Goal: Transaction & Acquisition: Purchase product/service

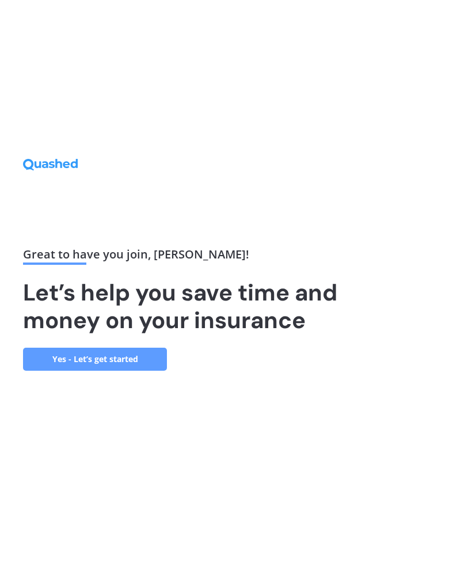
click at [80, 362] on link "Yes - Let’s get started" at bounding box center [95, 359] width 144 height 23
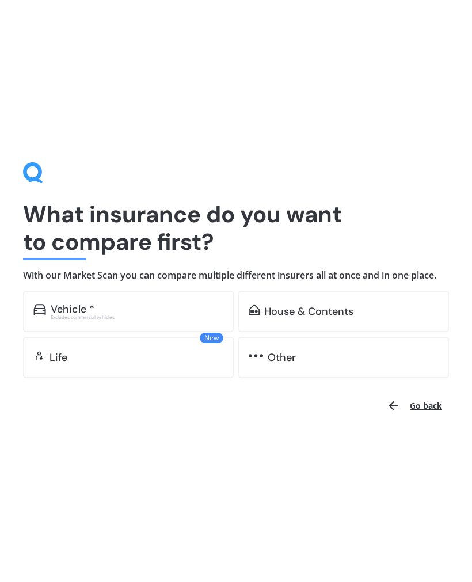
click at [58, 309] on div "Vehicle *" at bounding box center [73, 310] width 44 height 12
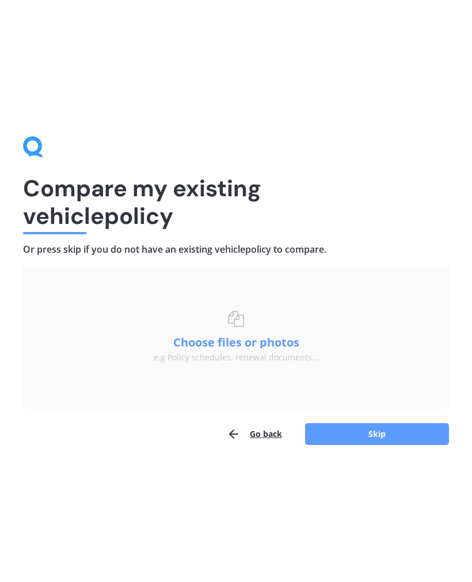
click at [348, 434] on button "Skip" at bounding box center [377, 434] width 144 height 22
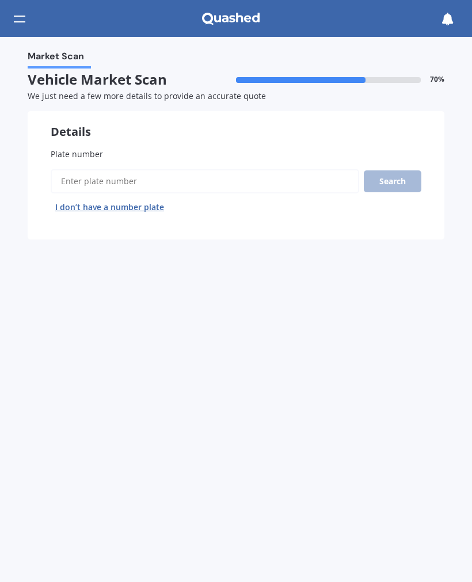
click at [65, 171] on input "Plate number" at bounding box center [205, 181] width 309 height 24
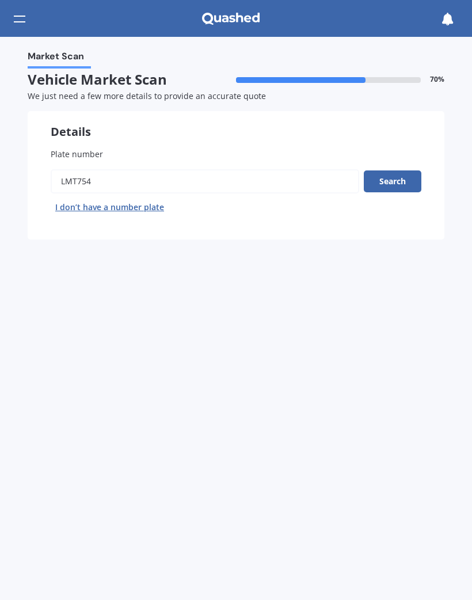
click at [398, 184] on button "Search" at bounding box center [393, 182] width 58 height 22
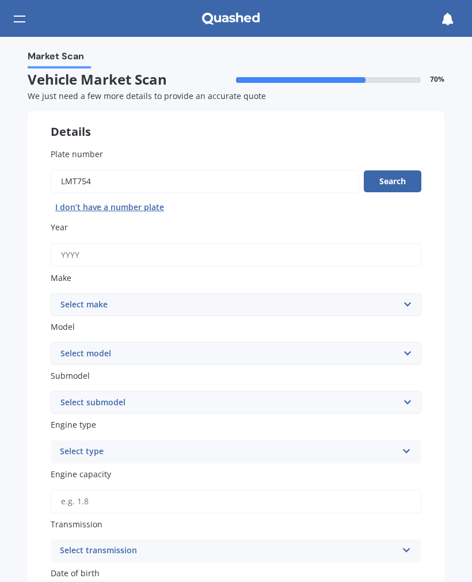
click at [396, 184] on button "Search" at bounding box center [393, 182] width 58 height 22
click at [112, 181] on input "Plate number" at bounding box center [205, 181] width 309 height 24
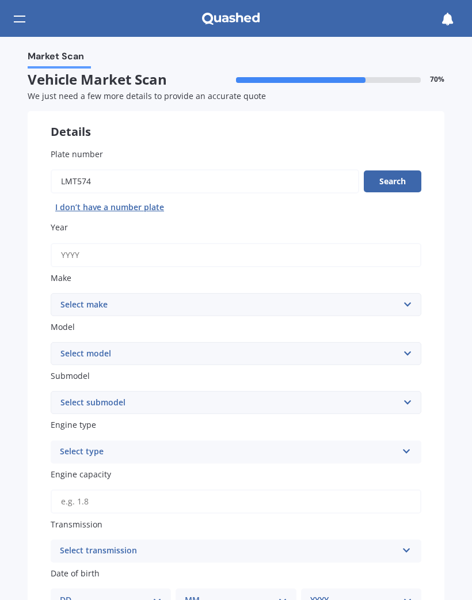
type input "LMT574"
click at [401, 180] on button "Search" at bounding box center [393, 182] width 58 height 22
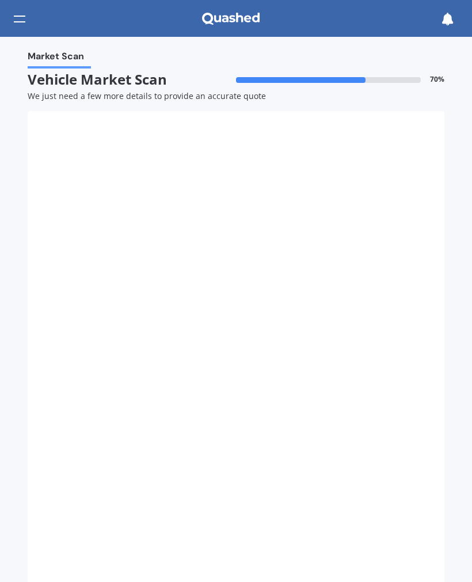
type input "2018"
select select "VOLVO"
select select "XC40"
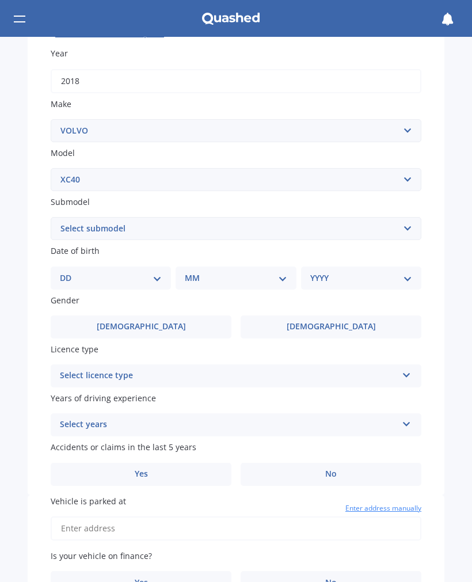
scroll to position [174, 0]
click at [71, 228] on select "Select submodel B4 ULTIMATE DARK 2.0 T4 Inscription Wagon 5dr Spts Auto 8sp AWD…" at bounding box center [236, 228] width 371 height 23
click at [73, 217] on select "Select submodel B4 ULTIMATE DARK 2.0 T4 Inscription Wagon 5dr Spts Auto 8sp AWD…" at bounding box center [236, 228] width 371 height 23
select select "T5 R-DESIGN WAGON 5DR SPTS AUTO 8SP AWD 2.0T"
click at [74, 272] on select "DD 01 02 03 04 05 06 07 08 09 10 11 12 13 14 15 16 17 18 19 20 21 22 23 24 25 2…" at bounding box center [111, 278] width 102 height 13
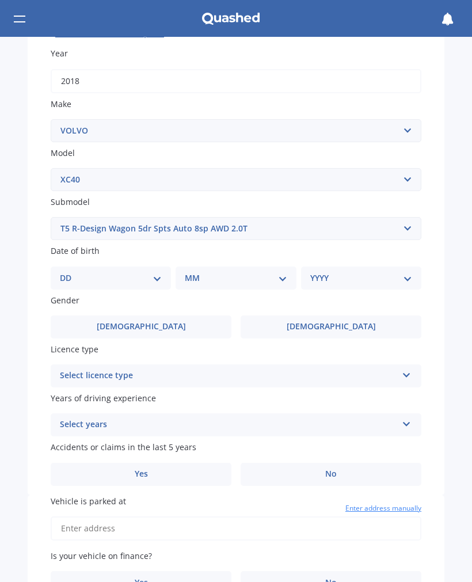
select select "06"
click at [203, 277] on select "MM 01 02 03 04 05 06 07 08 09 10 11 12" at bounding box center [238, 278] width 97 height 13
select select "08"
click at [313, 272] on select "YYYY 2025 2024 2023 2022 2021 2020 2019 2018 2017 2016 2015 2014 2013 2012 2011…" at bounding box center [359, 278] width 97 height 13
select select "1980"
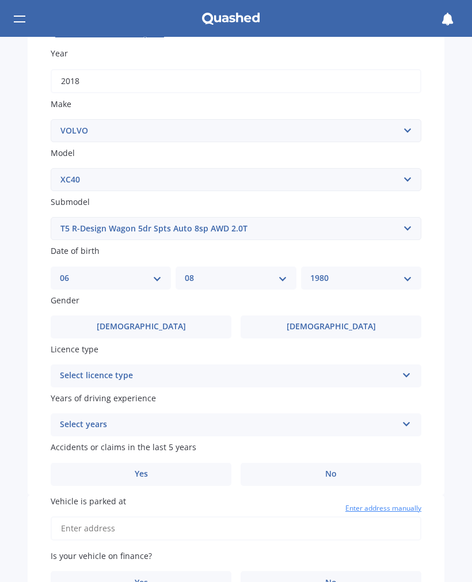
click at [82, 319] on label "[DEMOGRAPHIC_DATA]" at bounding box center [141, 327] width 181 height 23
click at [0, 0] on input "[DEMOGRAPHIC_DATA]" at bounding box center [0, 0] width 0 height 0
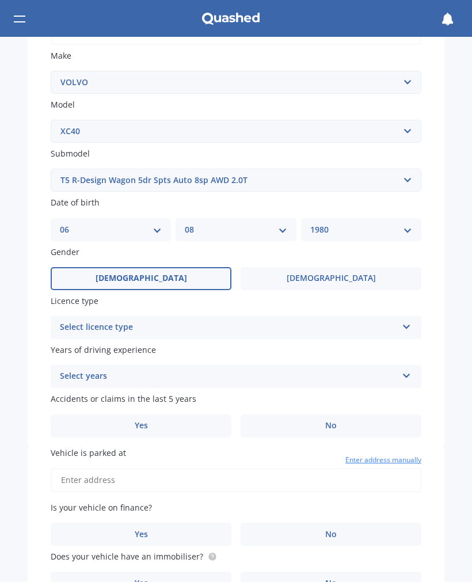
scroll to position [223, 0]
click at [81, 320] on div "Select licence type" at bounding box center [229, 327] width 338 height 14
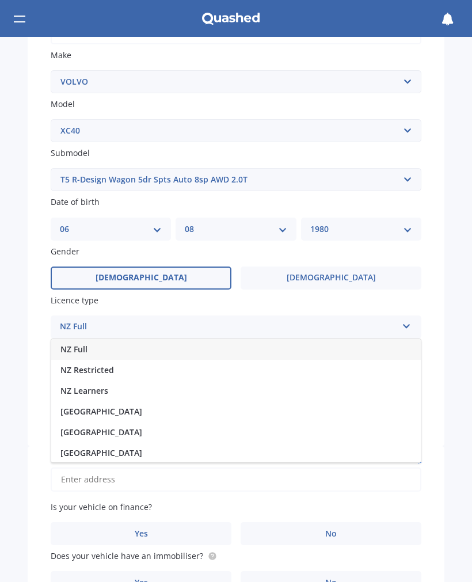
click at [65, 344] on span "NZ Full" at bounding box center [73, 349] width 27 height 11
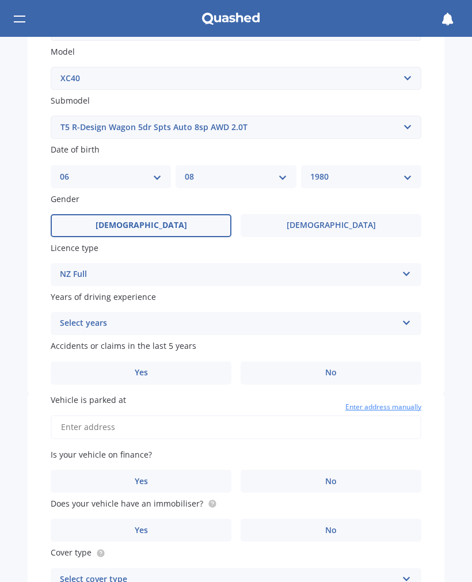
scroll to position [289, 0]
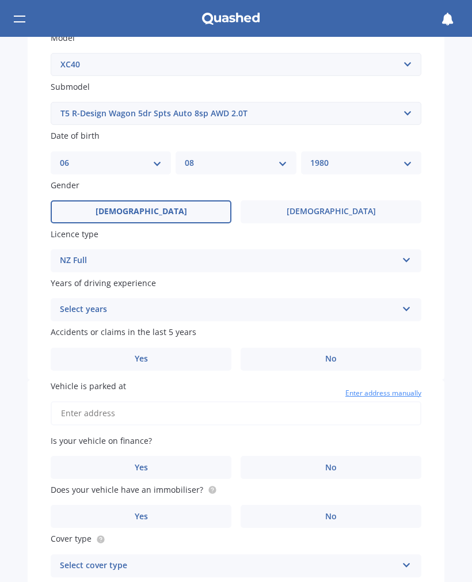
click at [67, 303] on div "Select years" at bounding box center [229, 310] width 338 height 14
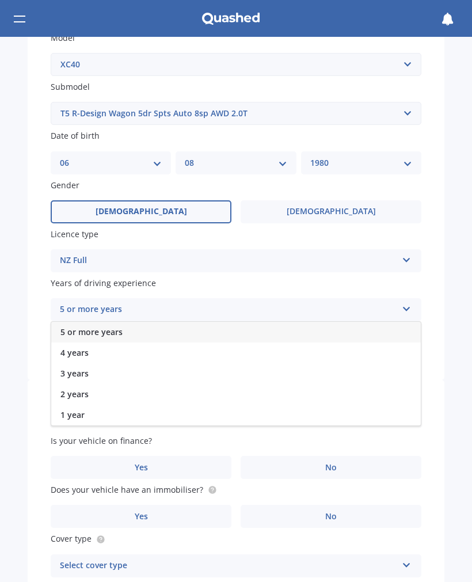
click at [72, 327] on span "5 or more years" at bounding box center [91, 332] width 62 height 11
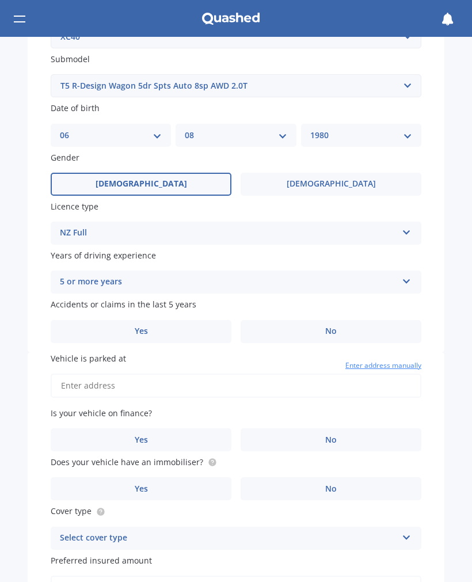
scroll to position [333, 0]
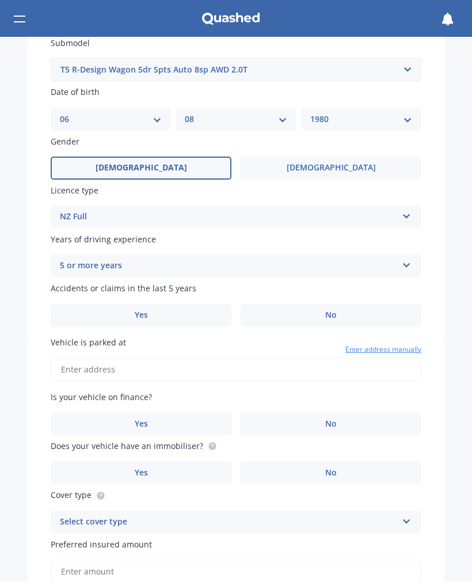
click at [126, 304] on label "Yes" at bounding box center [141, 315] width 181 height 23
click at [0, 0] on input "Yes" at bounding box center [0, 0] width 0 height 0
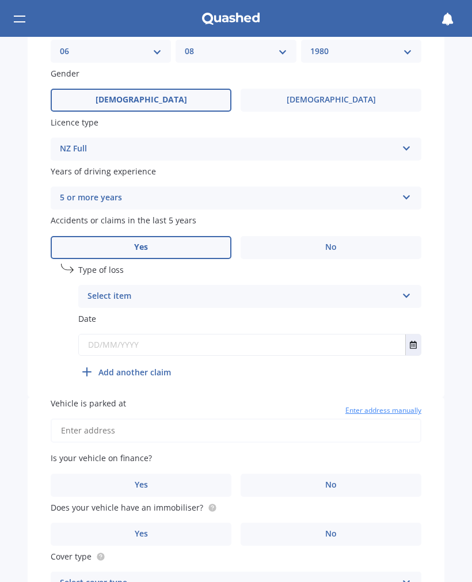
scroll to position [404, 0]
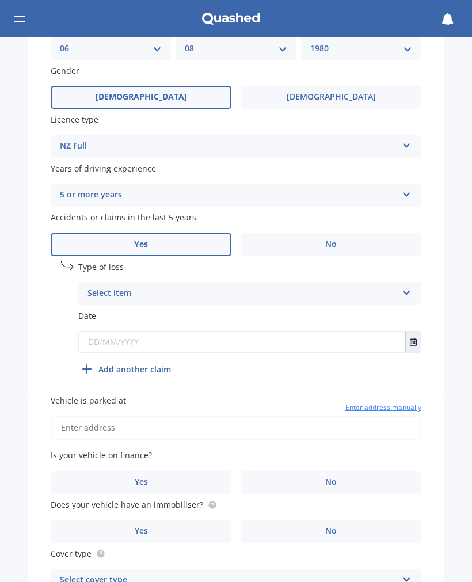
click at [103, 287] on div "Select item" at bounding box center [243, 294] width 310 height 14
click at [100, 311] on span "At fault accident" at bounding box center [120, 316] width 65 height 11
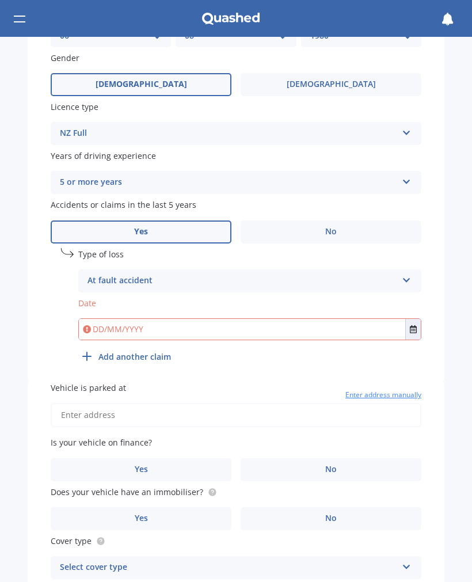
scroll to position [430, 0]
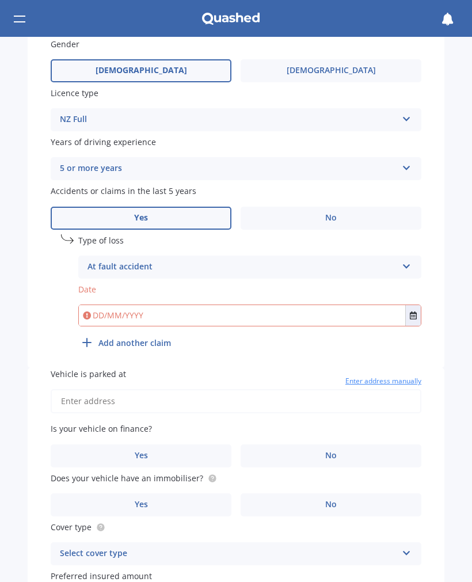
click at [94, 309] on input "text" at bounding box center [242, 315] width 327 height 21
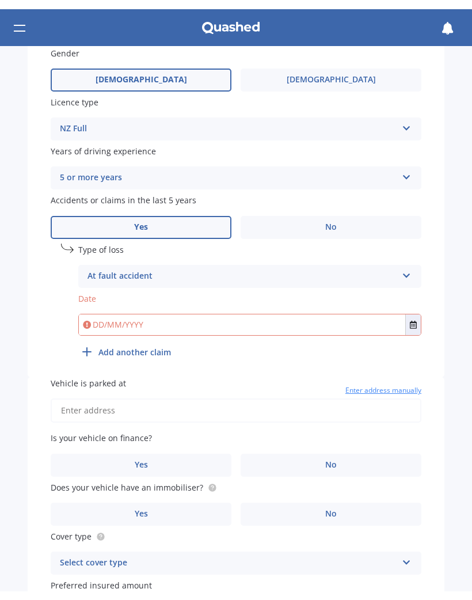
scroll to position [0, 0]
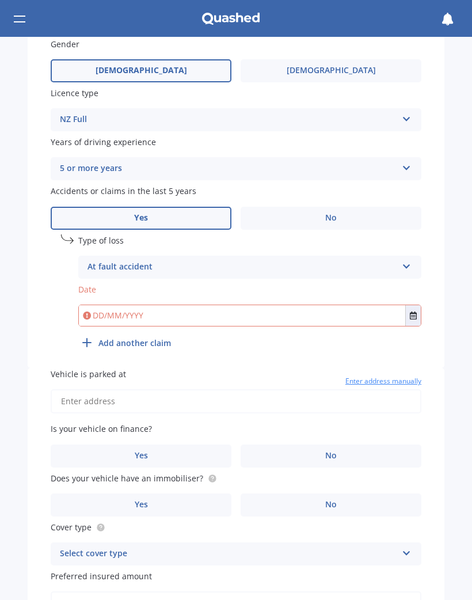
click at [111, 305] on input "text" at bounding box center [242, 315] width 327 height 21
click at [31, 335] on div "Plate number Search I don’t have a number plate Year [DATE] Make Select make AC…" at bounding box center [236, 31] width 417 height 673
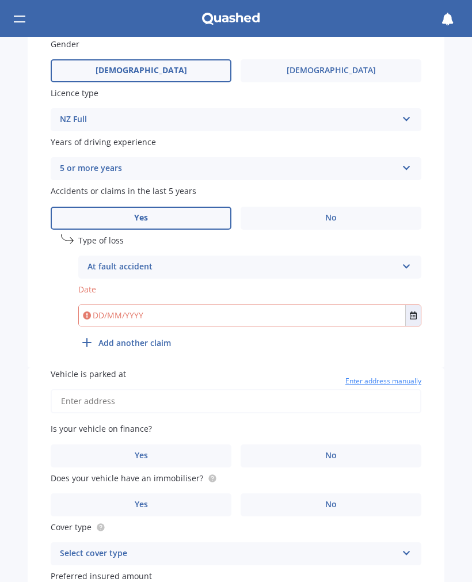
click at [115, 308] on input "text" at bounding box center [242, 315] width 327 height 21
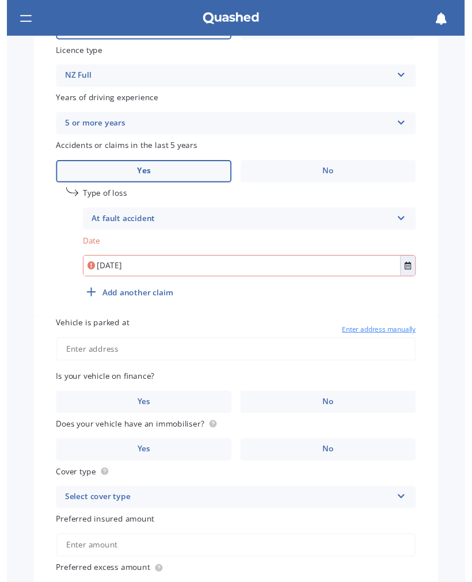
scroll to position [477, 0]
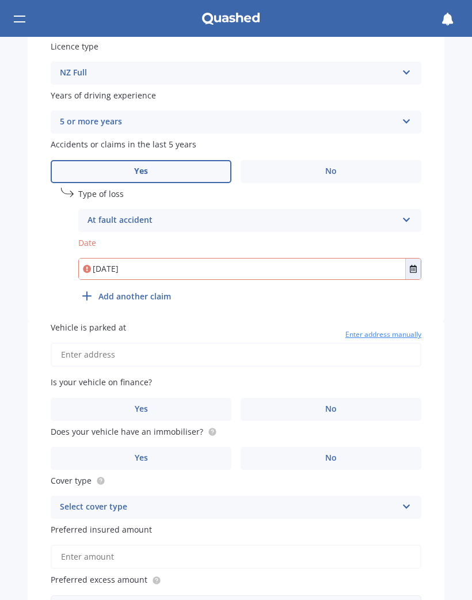
type input "[DATE]"
click at [77, 343] on input "Vehicle is parked at" at bounding box center [236, 355] width 371 height 24
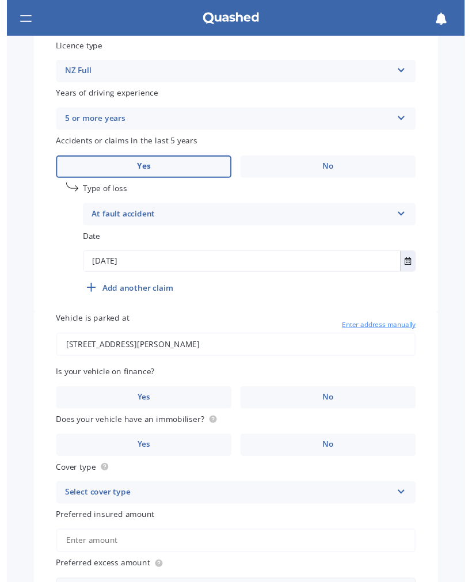
type input "[STREET_ADDRESS][PERSON_NAME]"
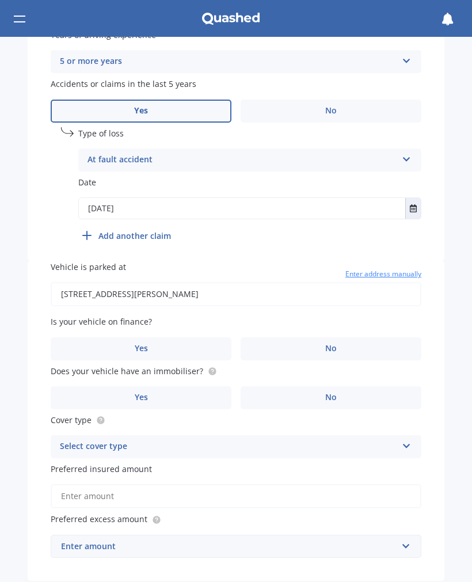
scroll to position [538, 0]
click at [327, 343] on span "No" at bounding box center [331, 348] width 12 height 10
click at [0, 0] on input "No" at bounding box center [0, 0] width 0 height 0
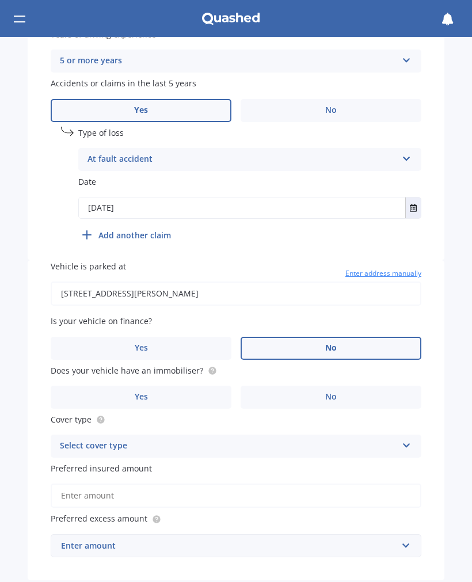
click at [116, 386] on label "Yes" at bounding box center [141, 397] width 181 height 23
click at [0, 0] on input "Yes" at bounding box center [0, 0] width 0 height 0
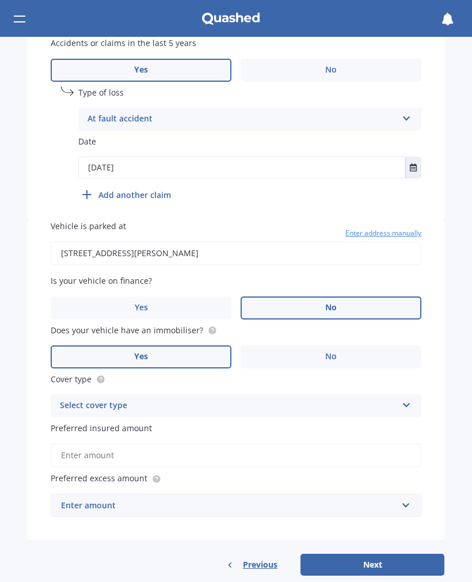
scroll to position [578, 0]
click at [76, 399] on div "Select cover type" at bounding box center [229, 406] width 338 height 14
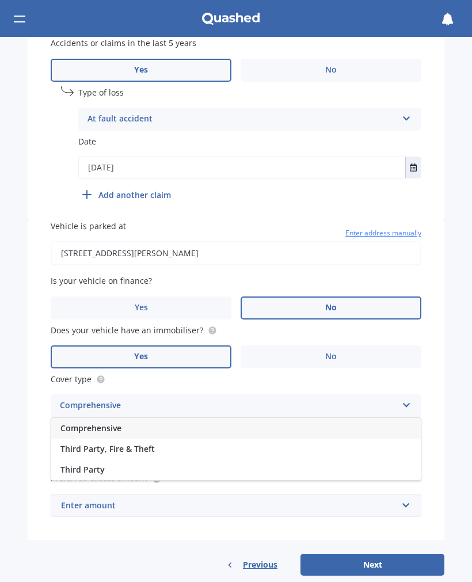
click at [71, 423] on span "Comprehensive" at bounding box center [90, 428] width 61 height 11
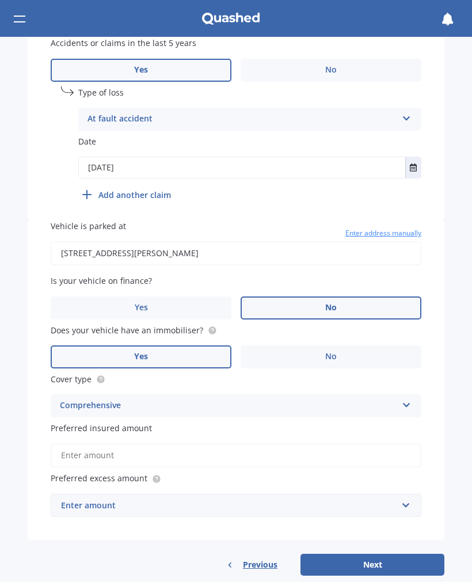
click at [72, 444] on input "Preferred insured amount" at bounding box center [236, 456] width 371 height 24
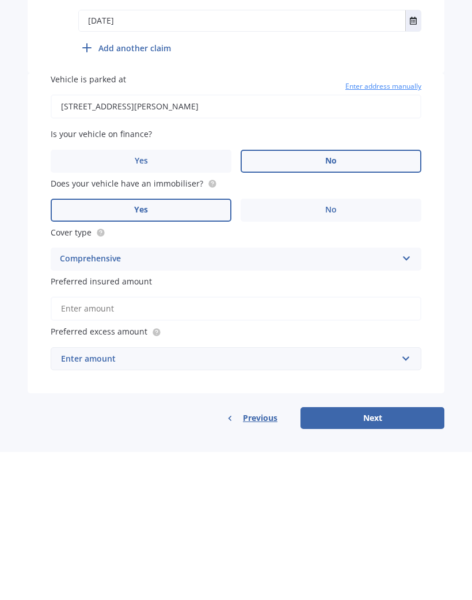
scroll to position [561, 0]
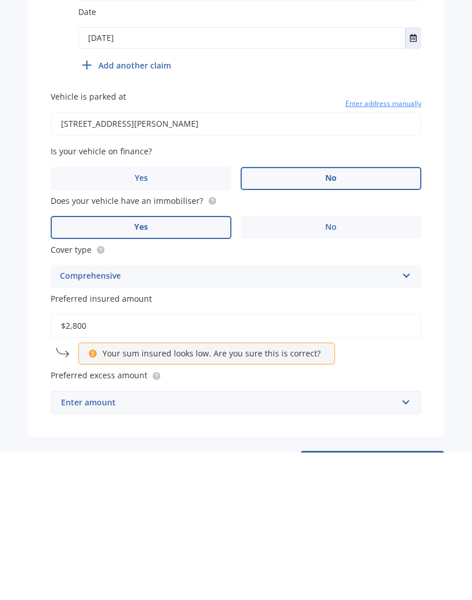
type input "$28,000"
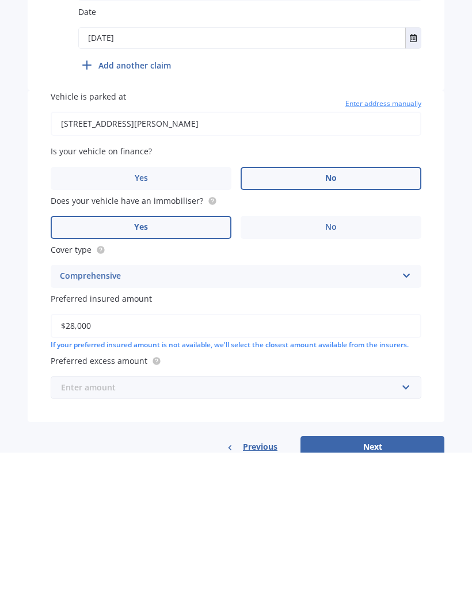
click at [80, 524] on input "text" at bounding box center [232, 535] width 361 height 22
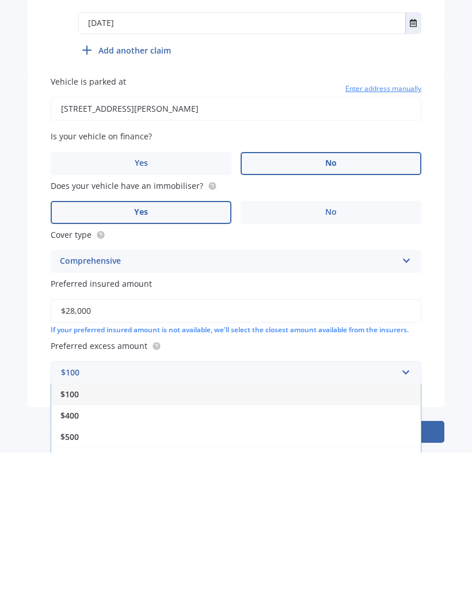
click at [72, 536] on span "$100" at bounding box center [69, 541] width 18 height 11
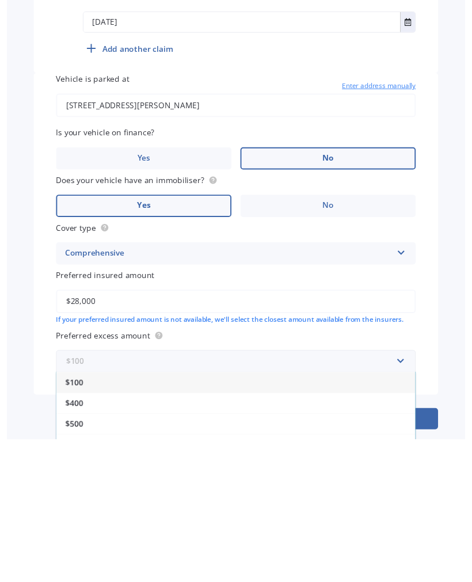
scroll to position [572, 0]
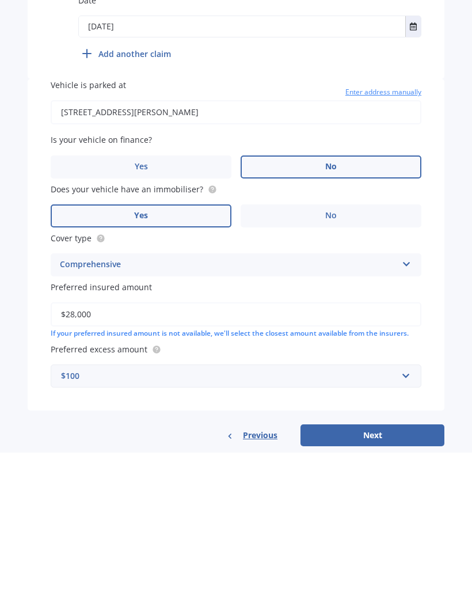
click at [346, 572] on button "Next" at bounding box center [373, 583] width 144 height 22
select select "06"
select select "08"
select select "1980"
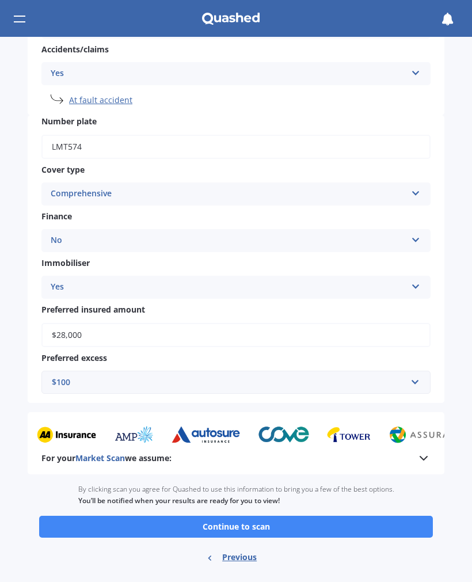
scroll to position [328, 0]
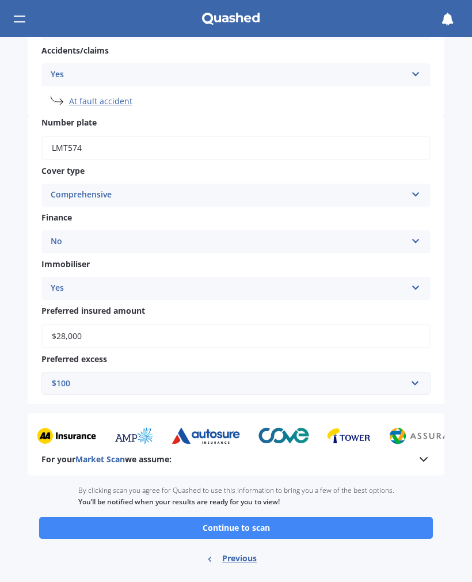
click at [184, 519] on button "Continue to scan" at bounding box center [236, 528] width 394 height 22
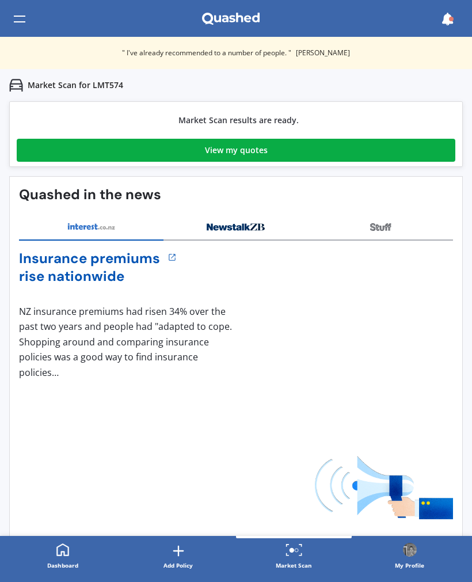
click at [194, 154] on link "View my quotes" at bounding box center [236, 150] width 439 height 23
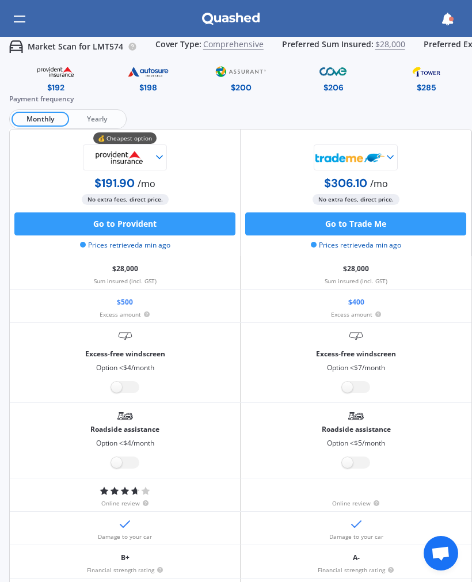
click at [92, 112] on span "Yearly" at bounding box center [96, 119] width 55 height 15
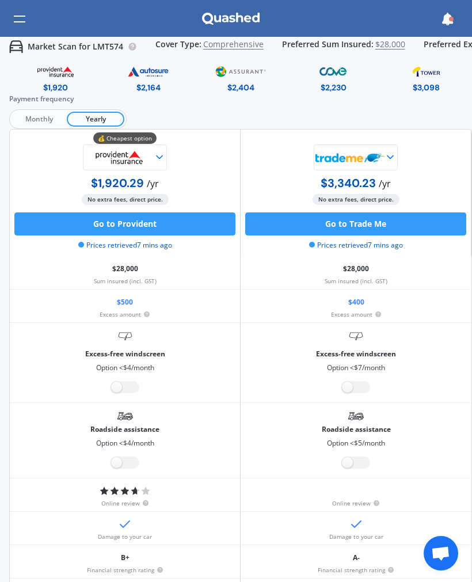
click at [32, 112] on span "Monthly" at bounding box center [39, 119] width 55 height 15
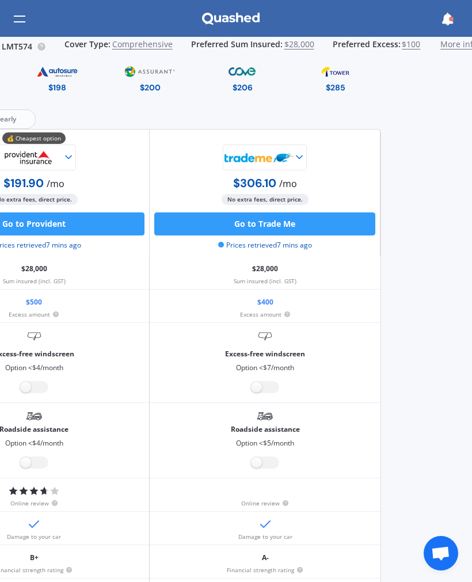
scroll to position [0, 90]
